Goal: Find specific page/section: Locate item on page

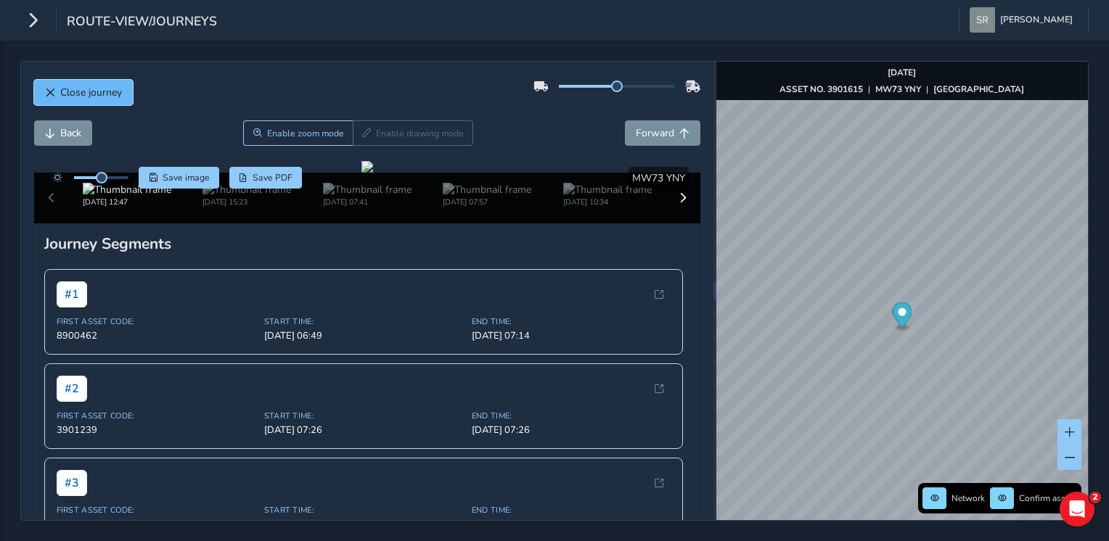
click at [93, 98] on span "Close journey" at bounding box center [91, 93] width 62 height 14
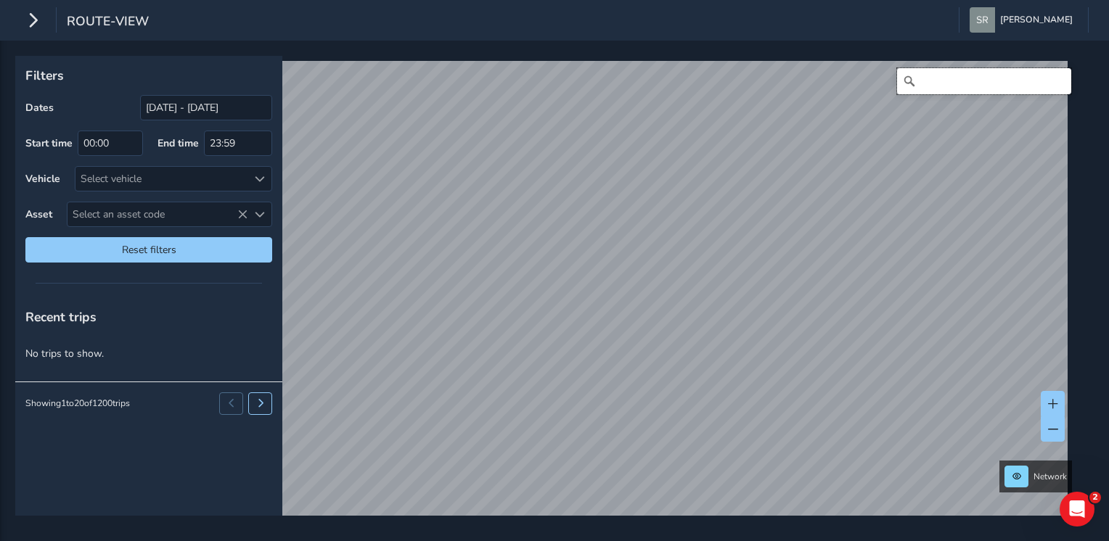
click at [922, 79] on input "Search" at bounding box center [984, 81] width 174 height 26
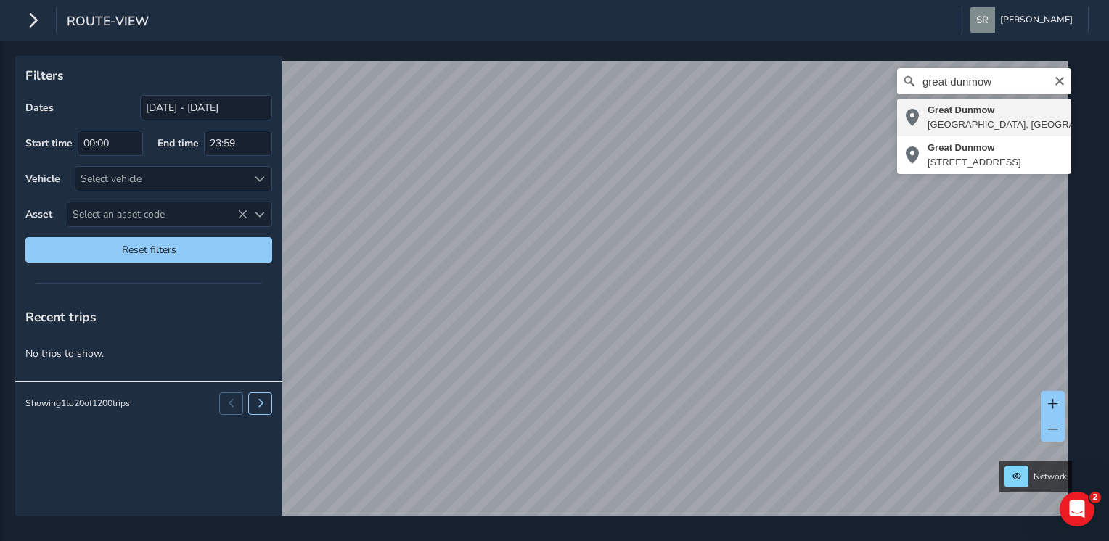
type input "Great Dunmow, [GEOGRAPHIC_DATA], [GEOGRAPHIC_DATA], [GEOGRAPHIC_DATA], [GEOGRAP…"
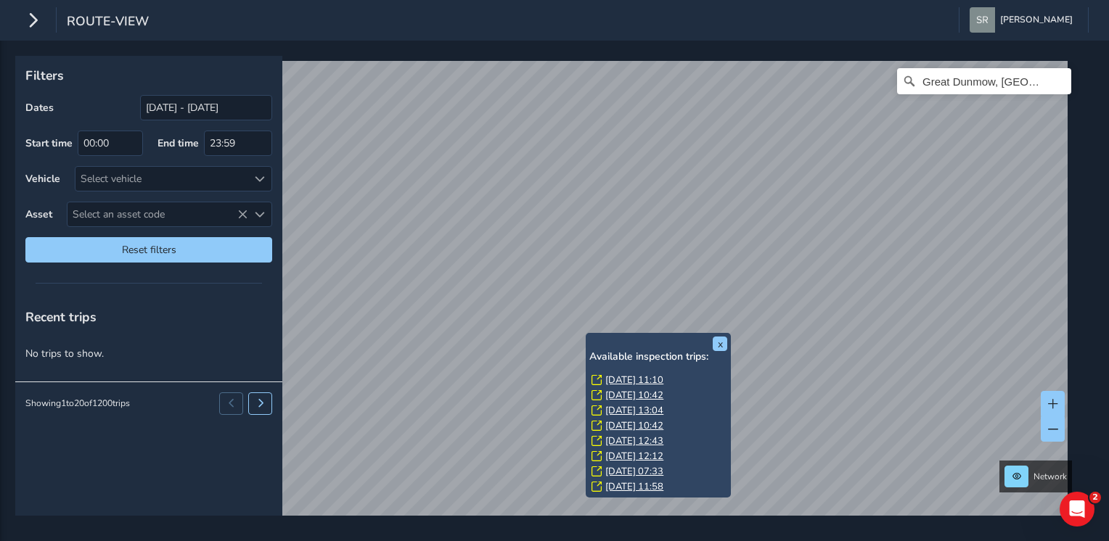
click at [620, 382] on link "[DATE] 11:10" at bounding box center [634, 380] width 58 height 13
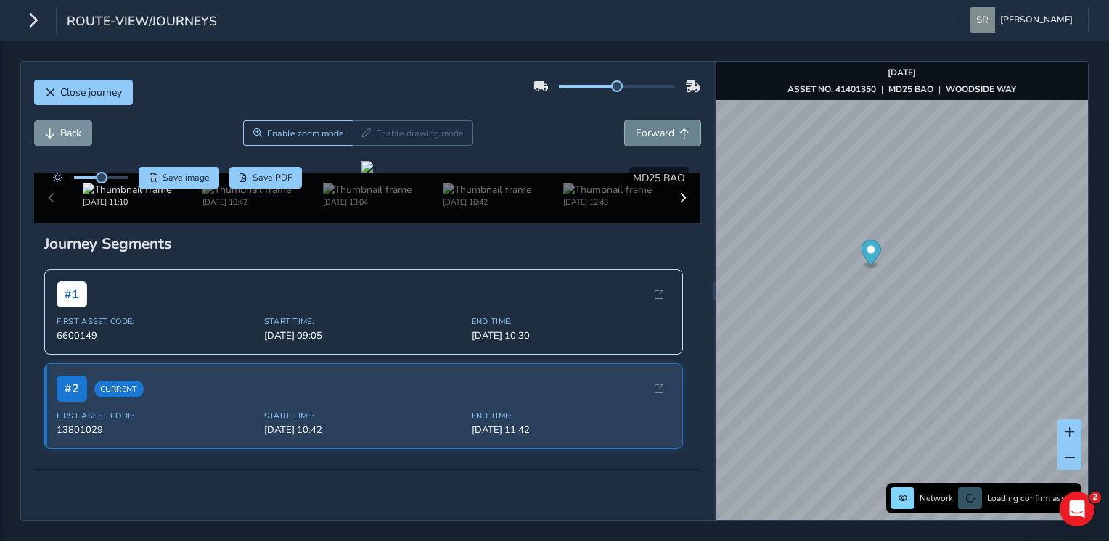
click at [665, 139] on button "Forward" at bounding box center [662, 132] width 75 height 25
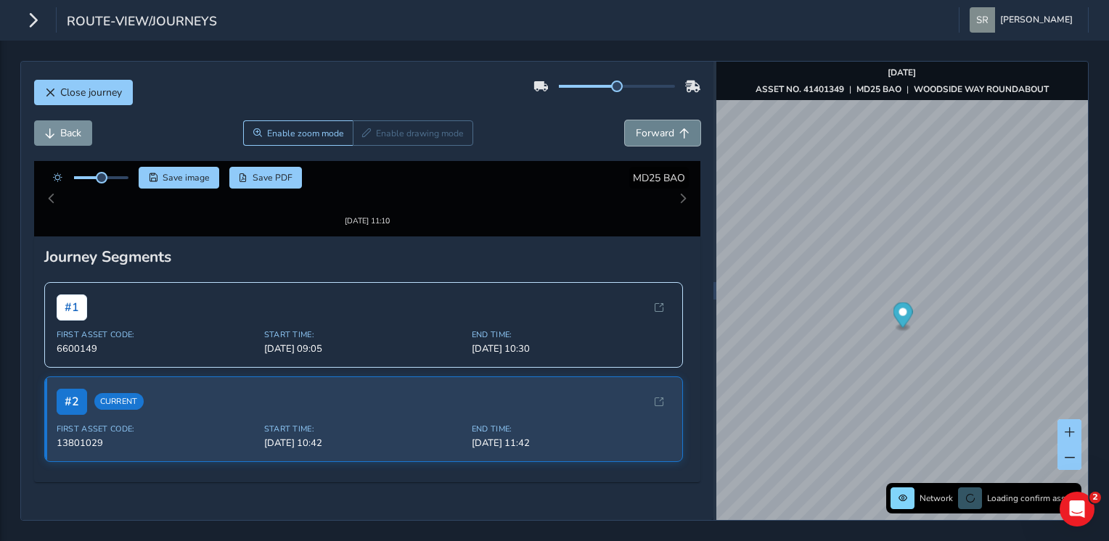
click at [665, 139] on button "Forward" at bounding box center [662, 132] width 75 height 25
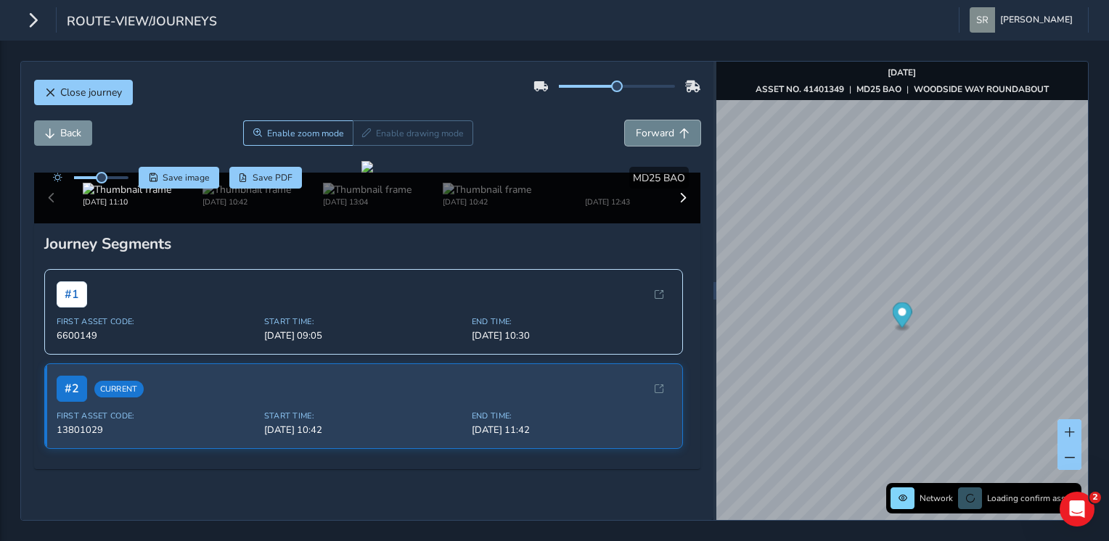
click at [665, 139] on button "Forward" at bounding box center [662, 132] width 75 height 25
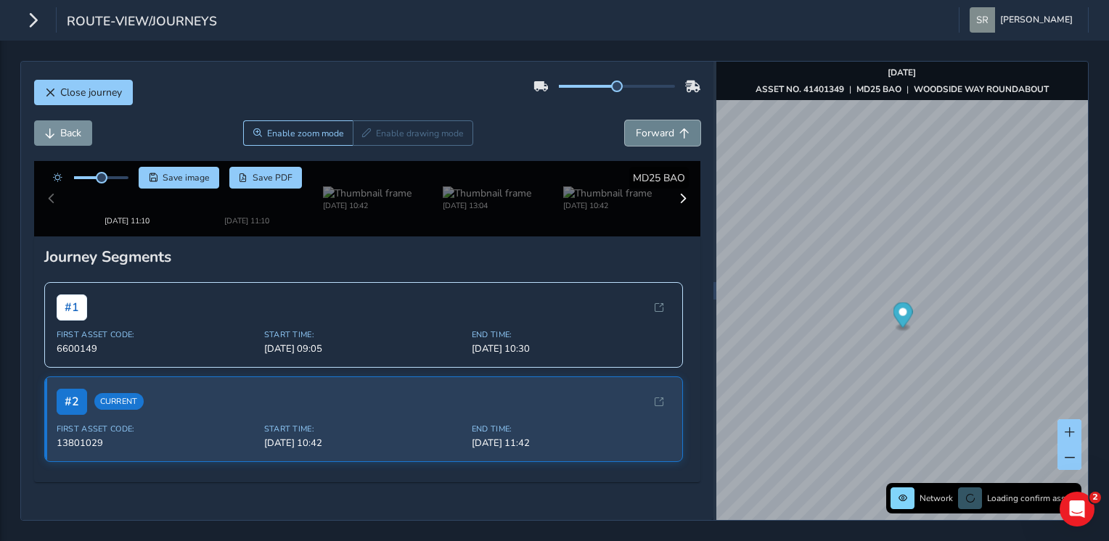
click at [665, 139] on button "Forward" at bounding box center [662, 132] width 75 height 25
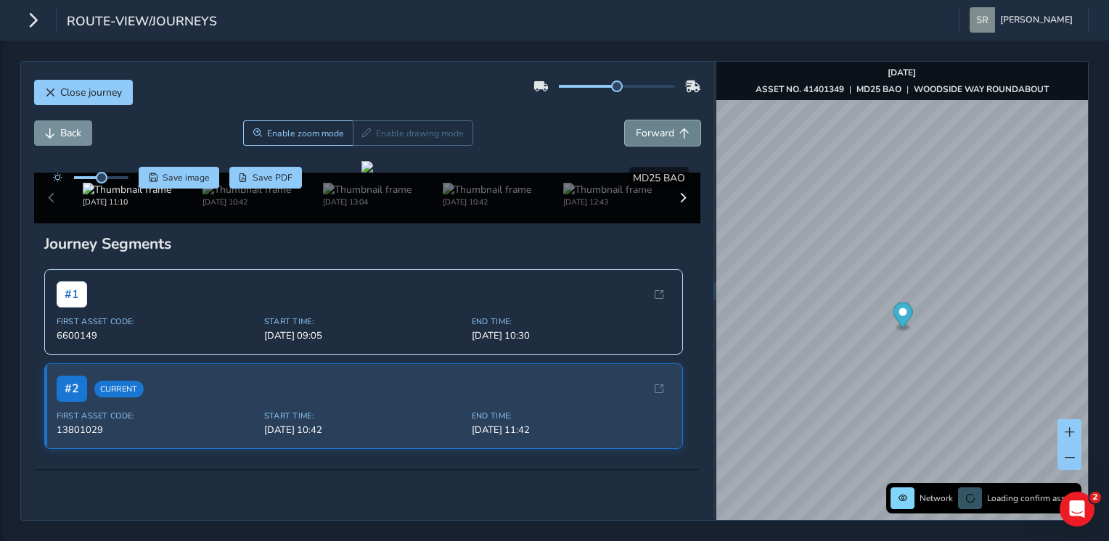
click at [653, 139] on span "Forward" at bounding box center [655, 133] width 38 height 14
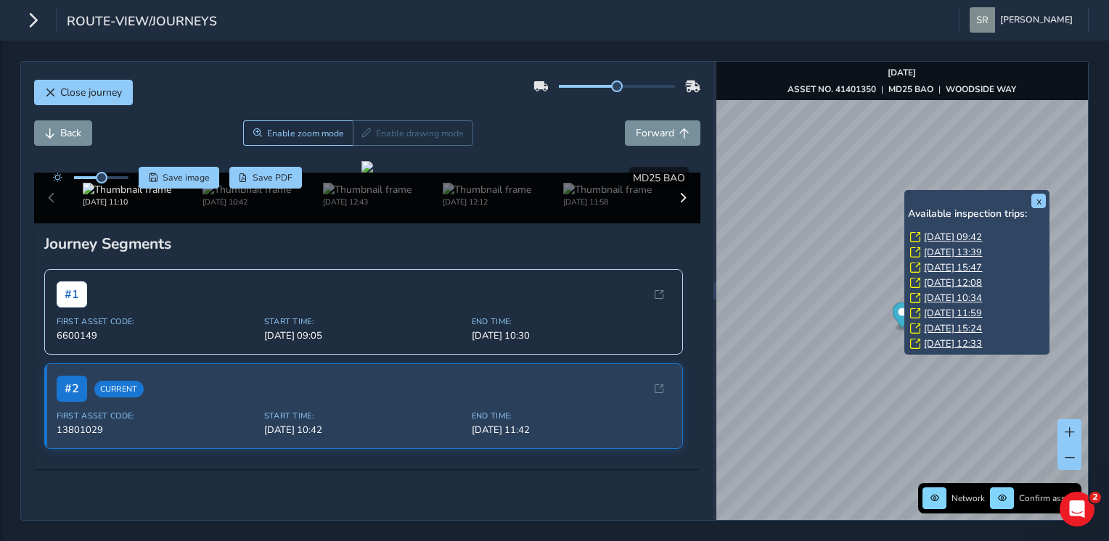
click at [906, 190] on div "x Available inspection trips: [DATE] 09:42 [DATE] 13:39 [DATE] 15:47 [DATE] 12:…" at bounding box center [976, 272] width 145 height 165
click at [936, 231] on link "[DATE] 09:42" at bounding box center [953, 237] width 58 height 13
click at [927, 253] on link "[DATE] 13:39" at bounding box center [953, 252] width 58 height 13
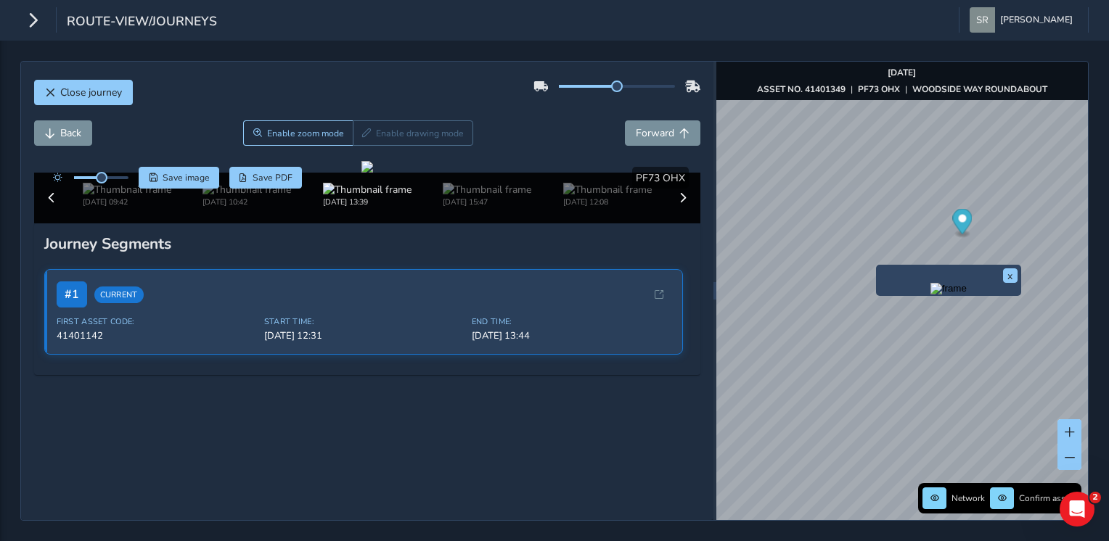
scroll to position [63, 0]
